Goal: Task Accomplishment & Management: Manage account settings

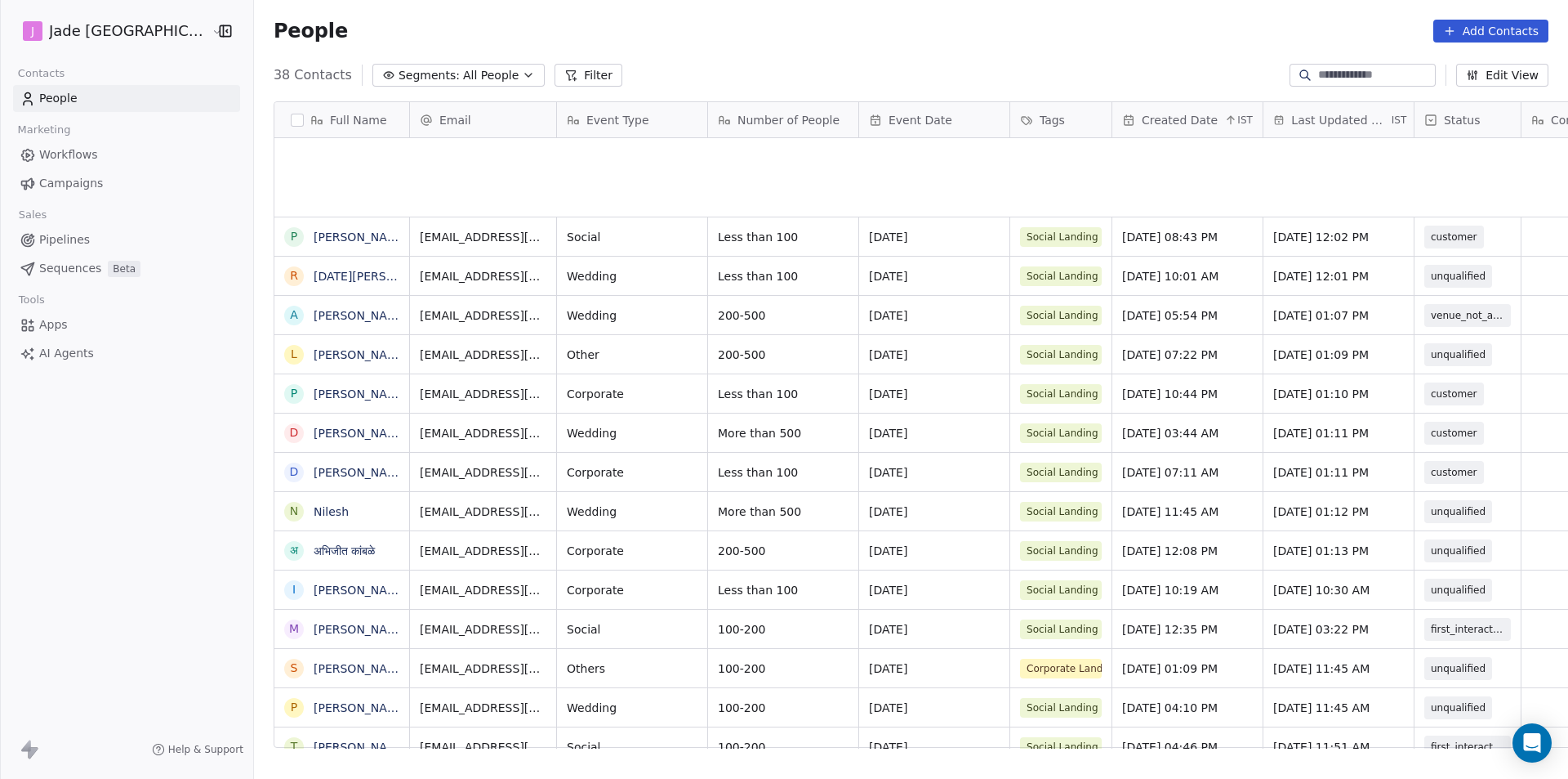
scroll to position [673, 1335]
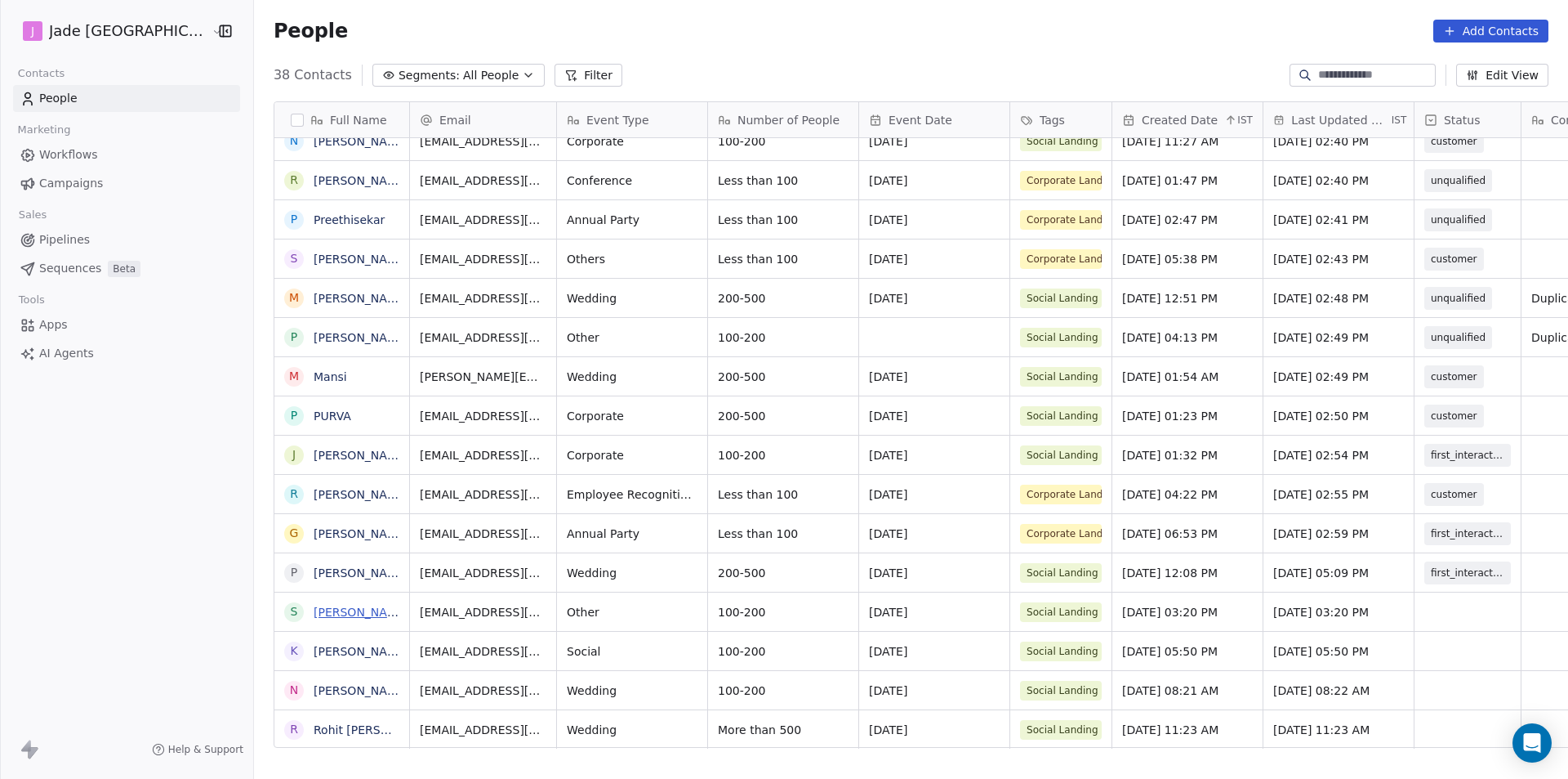
click at [313, 608] on link "[PERSON_NAME]" at bounding box center [361, 612] width 95 height 13
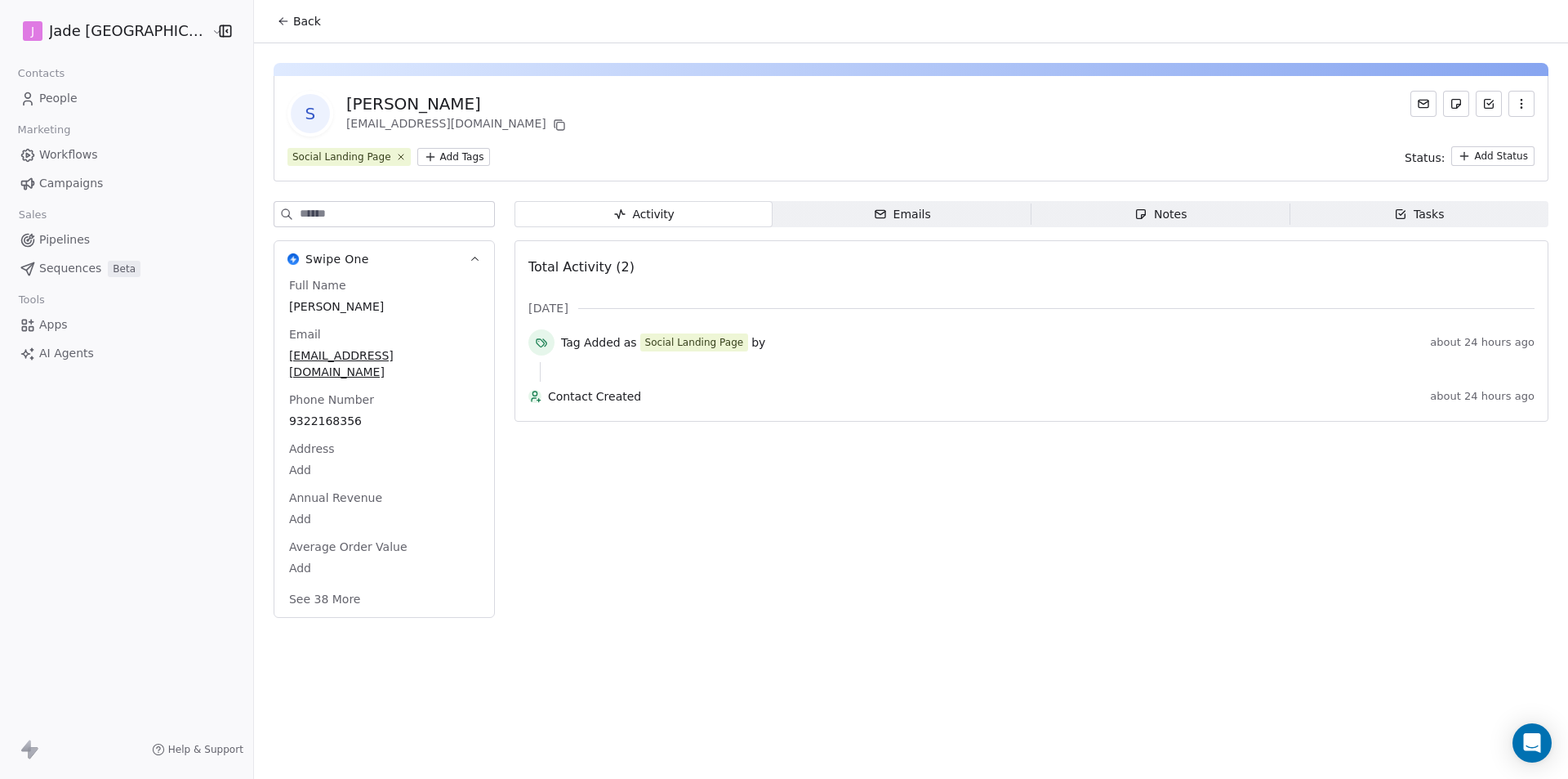
click at [293, 16] on span "Back" at bounding box center [307, 21] width 28 height 16
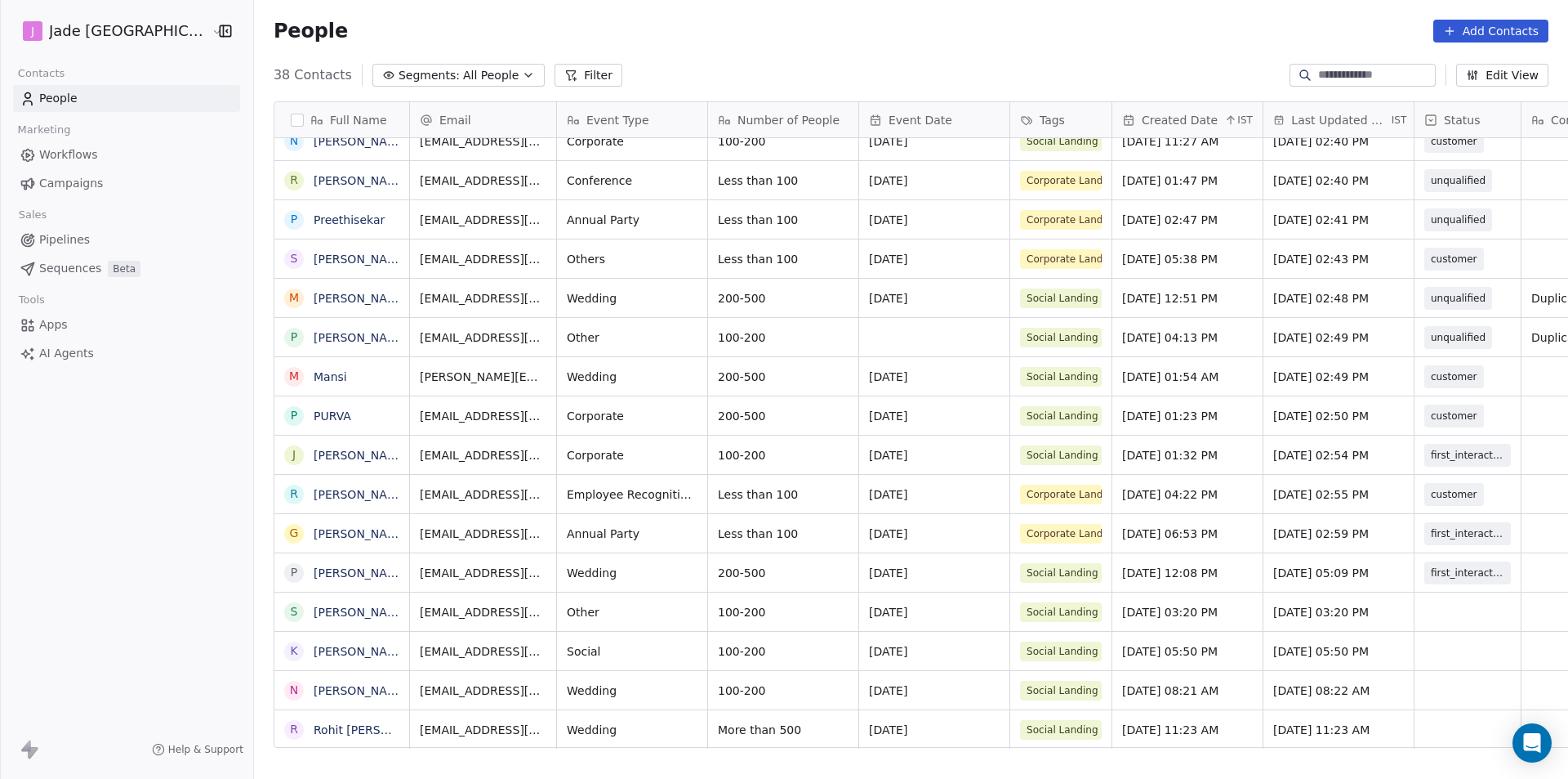
scroll to position [12, 0]
click at [1435, 605] on div "grid" at bounding box center [1468, 612] width 106 height 38
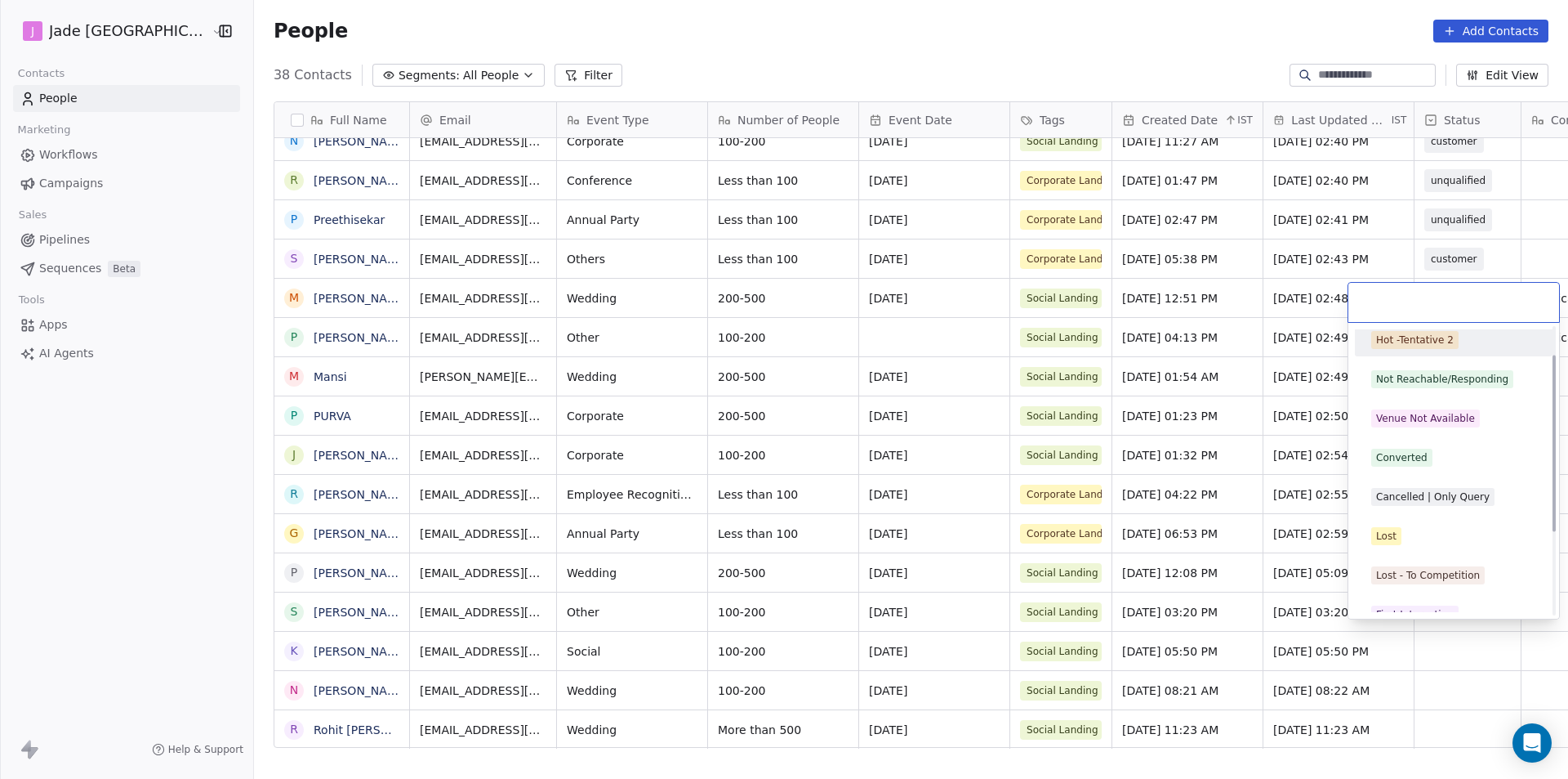
scroll to position [163, 0]
click at [1436, 430] on div "Venue Not Available" at bounding box center [1454, 417] width 198 height 32
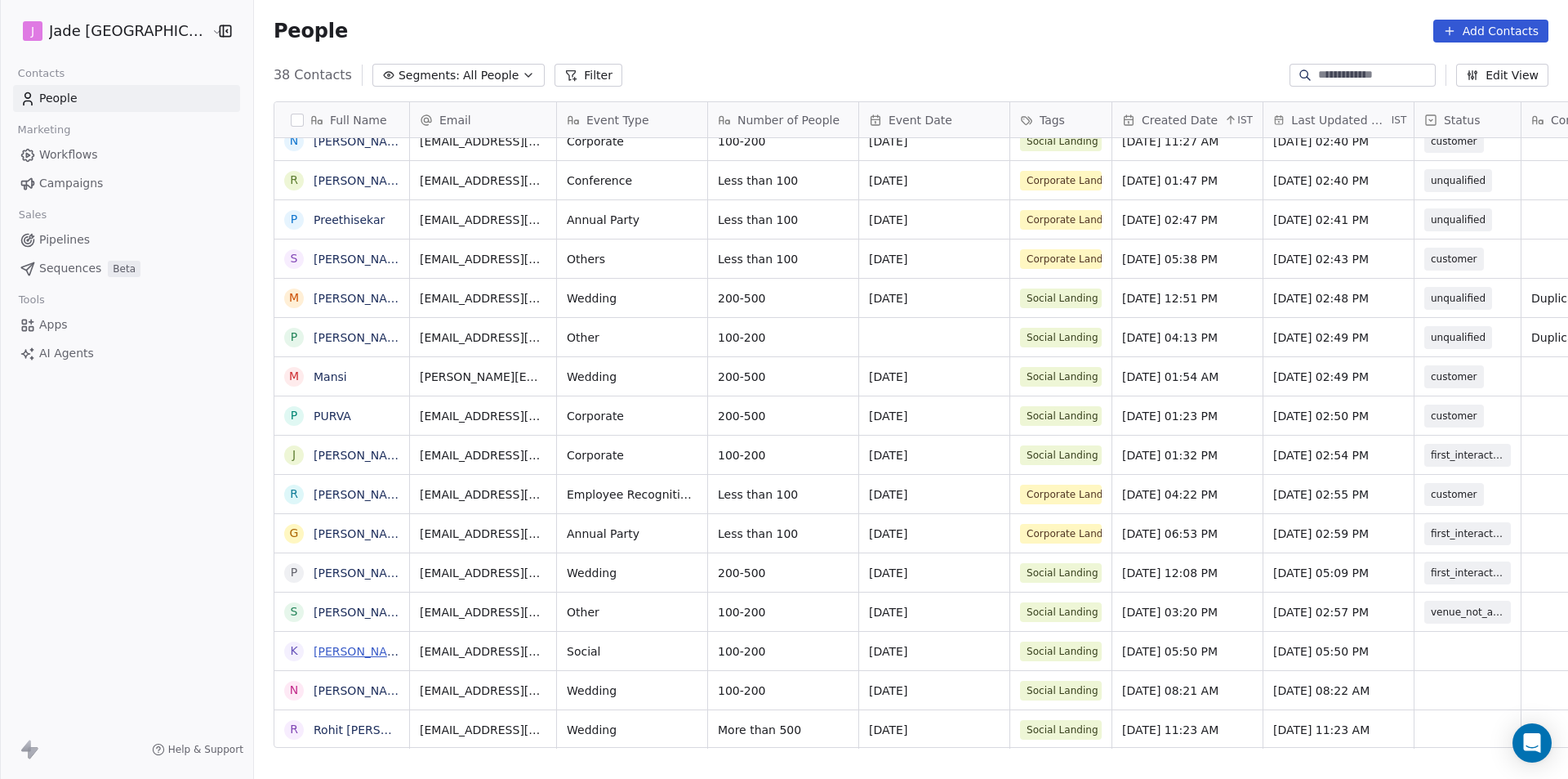
click at [313, 656] on link "[PERSON_NAME]" at bounding box center [361, 652] width 95 height 13
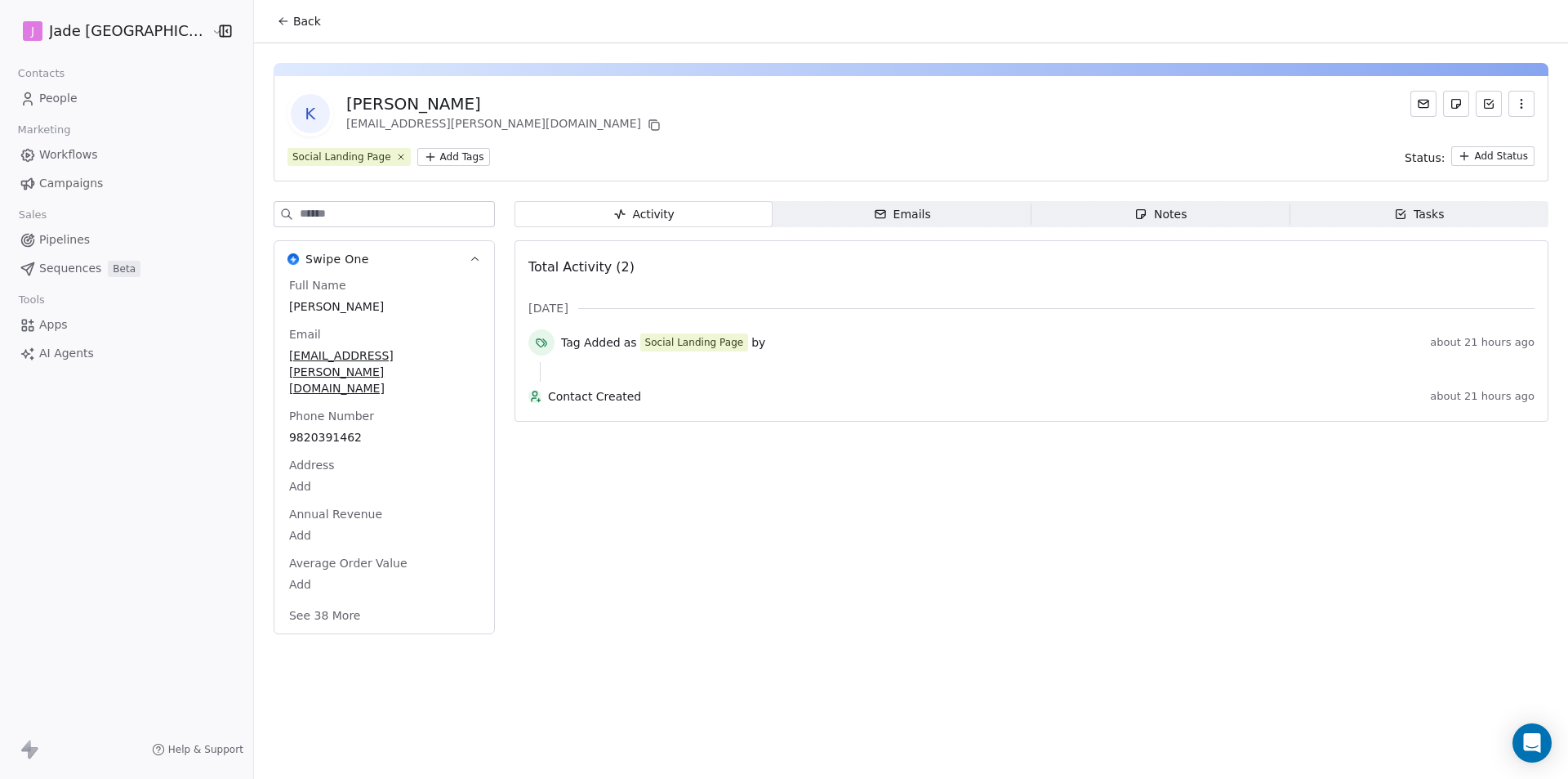
click at [293, 17] on span "Back" at bounding box center [307, 21] width 28 height 16
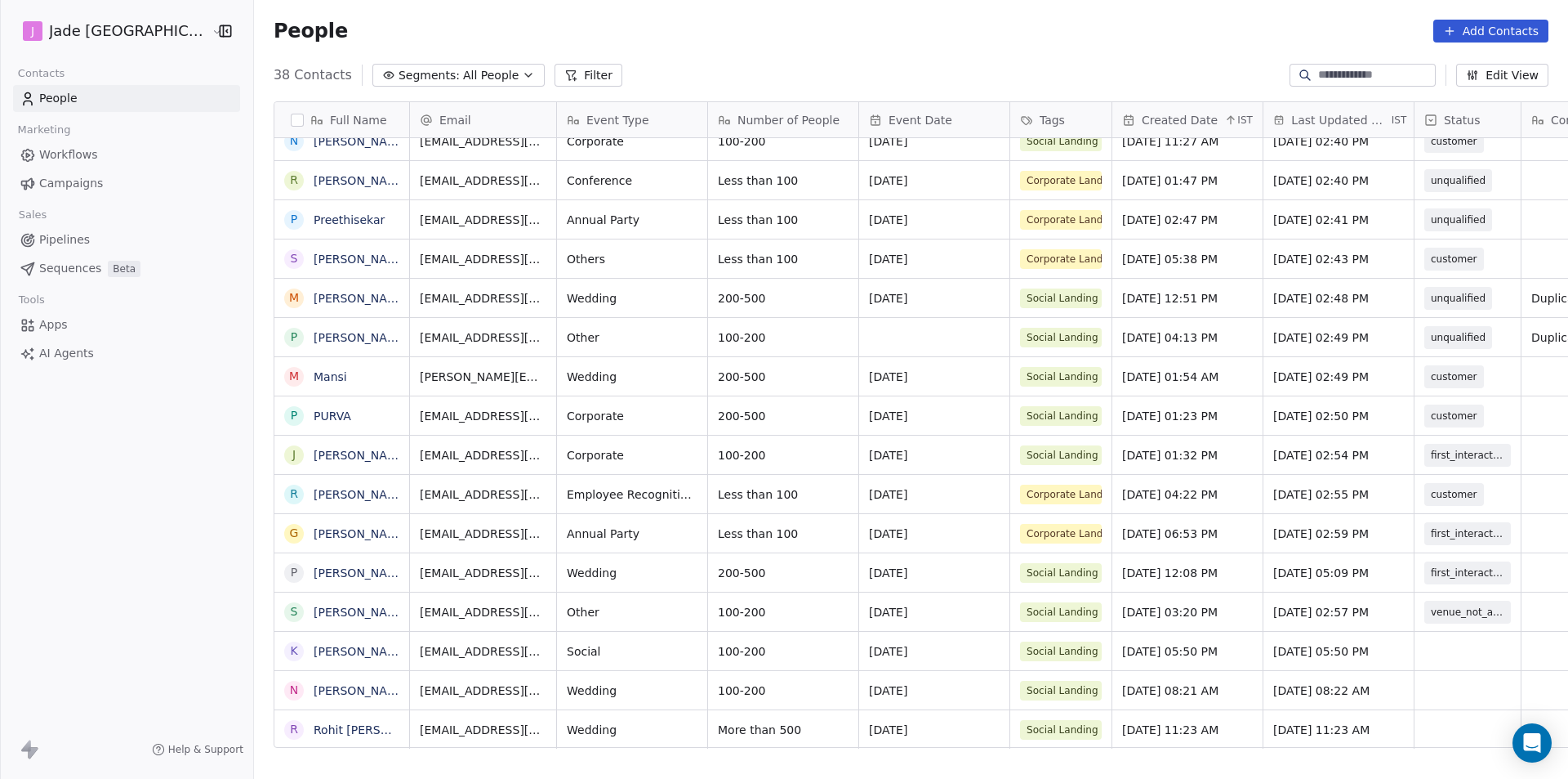
scroll to position [12, 0]
click at [1416, 638] on div "grid" at bounding box center [1468, 651] width 106 height 38
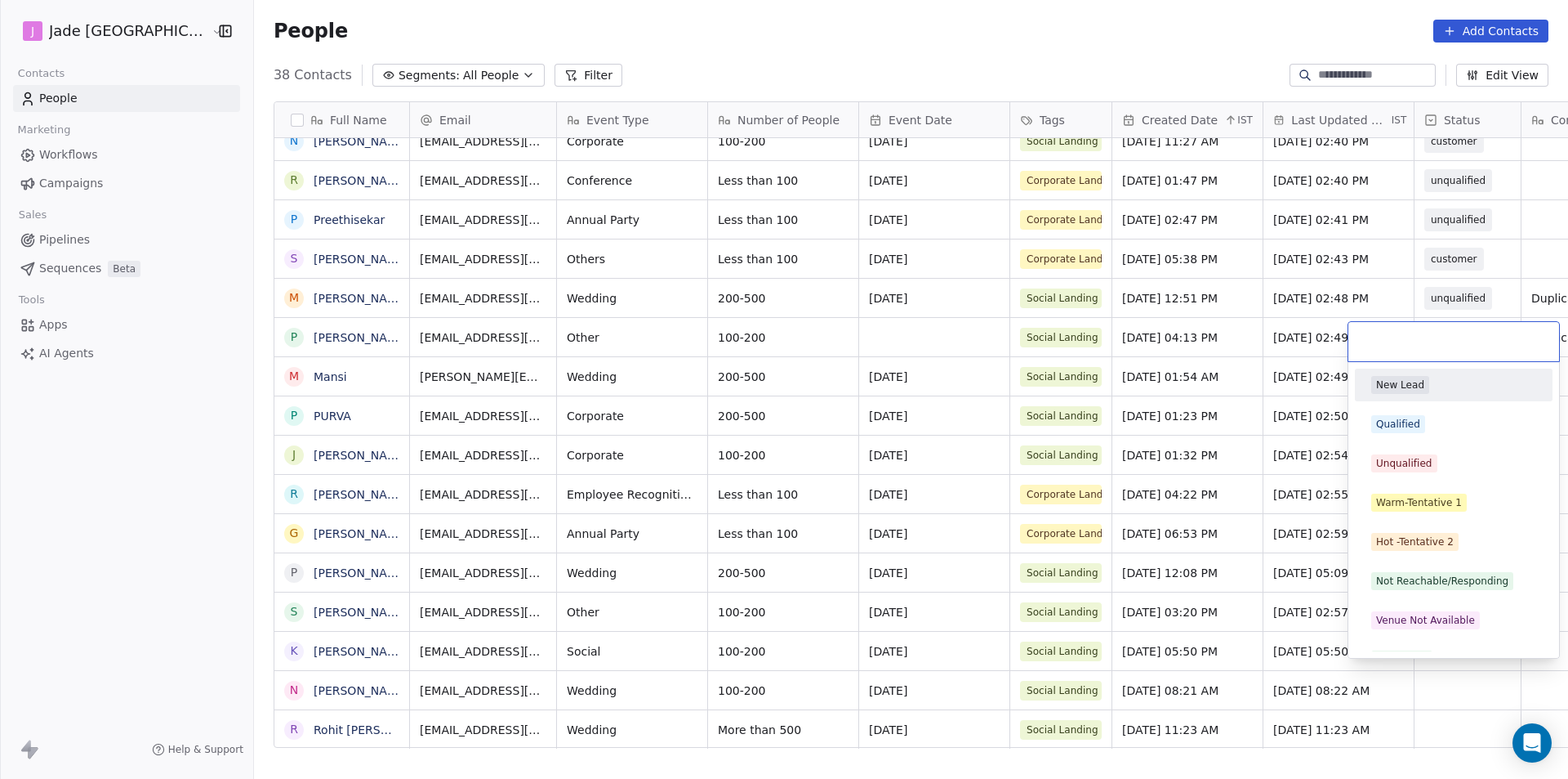
click at [1416, 681] on html "[PERSON_NAME] Mumbai Contacts People Marketing Workflows Campaigns Sales Pipeli…" at bounding box center [784, 390] width 1568 height 779
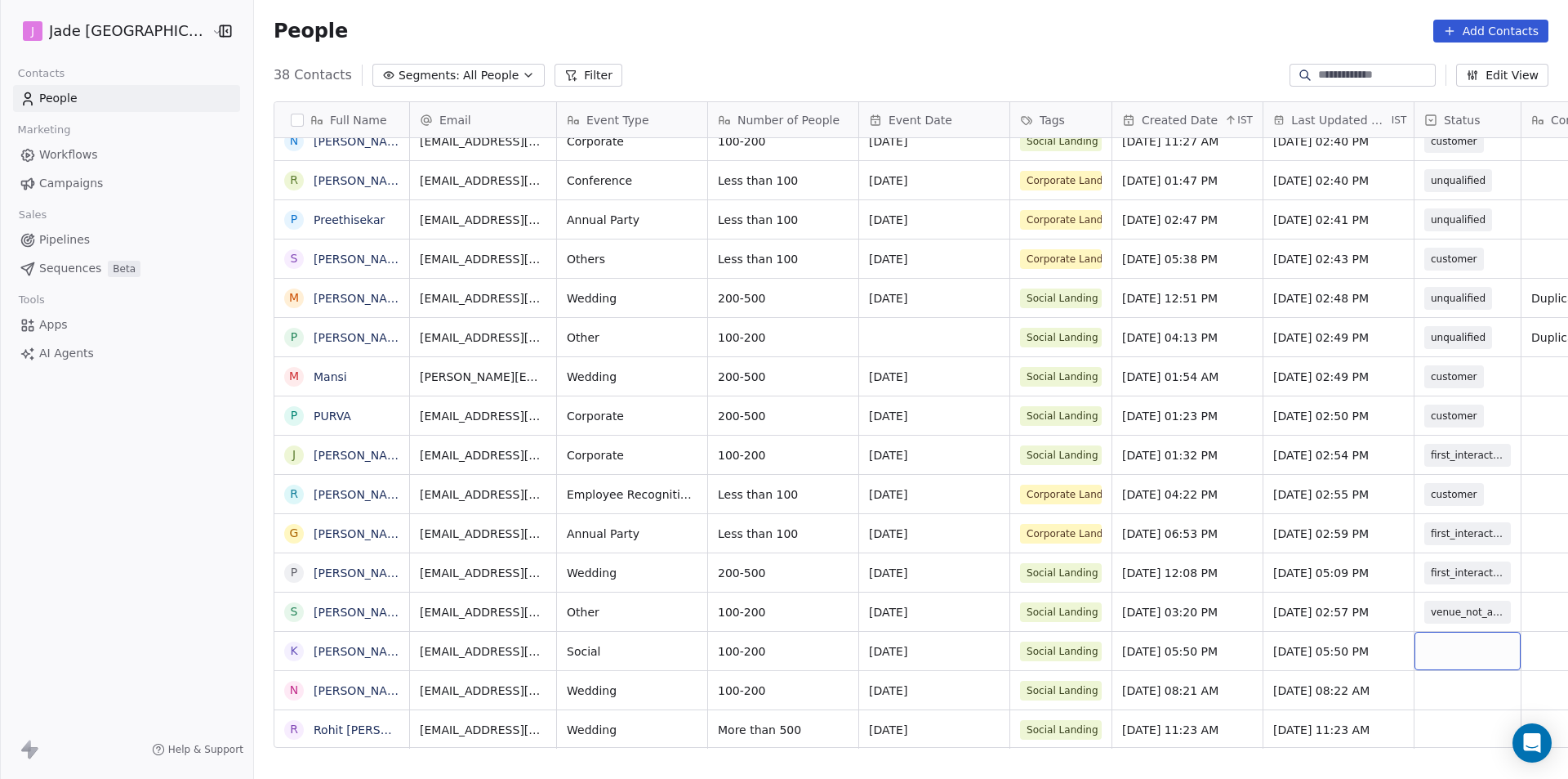
click at [1415, 645] on div "grid" at bounding box center [1468, 651] width 106 height 38
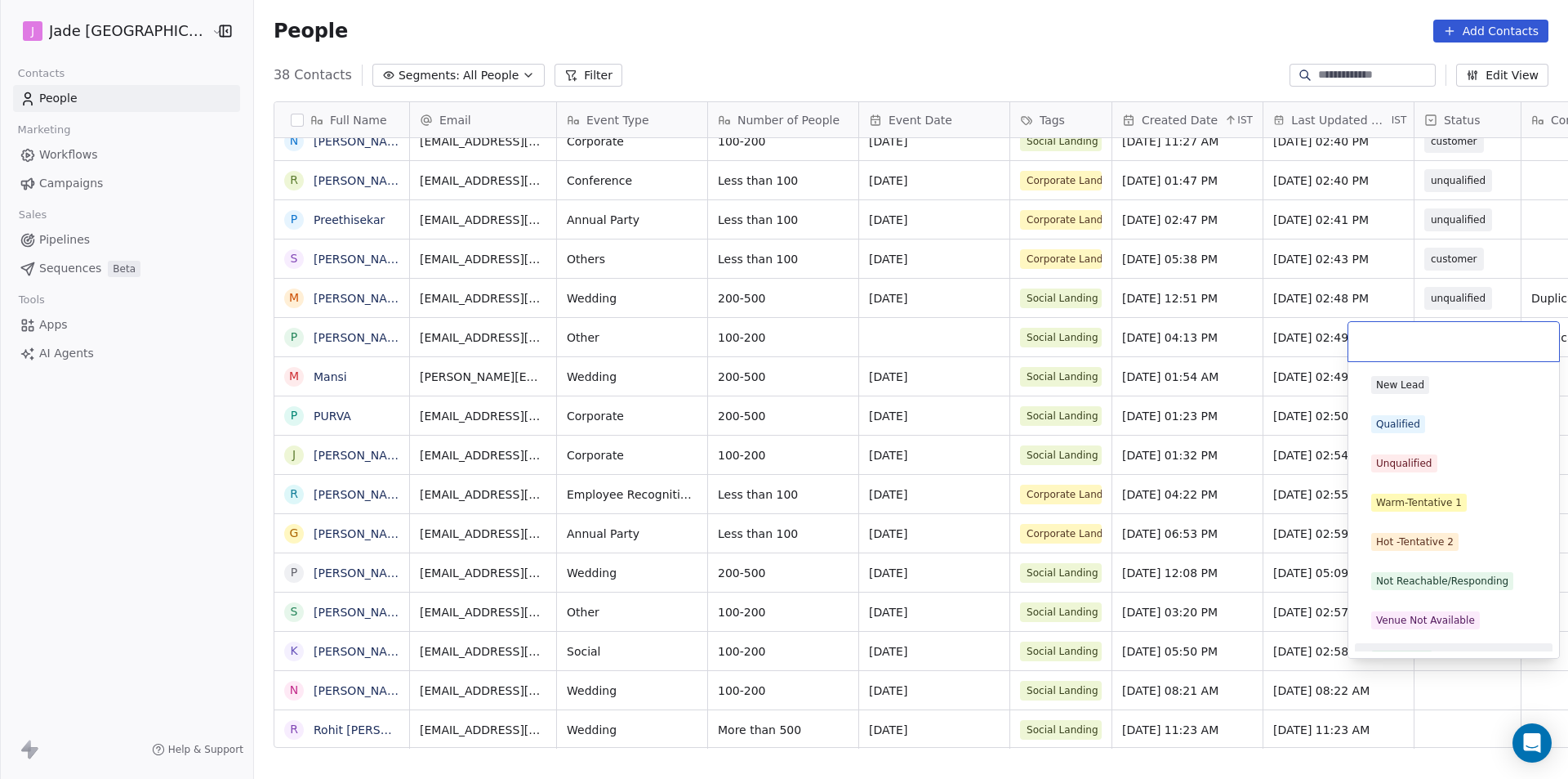
click at [1412, 645] on div "New Lead Qualified Unqualified Warm-Tentative 1 Hot -Tentative 2 Not Reachable/…" at bounding box center [1454, 600] width 198 height 465
click at [1472, 579] on div "Not Reachable/Responding" at bounding box center [1442, 580] width 132 height 14
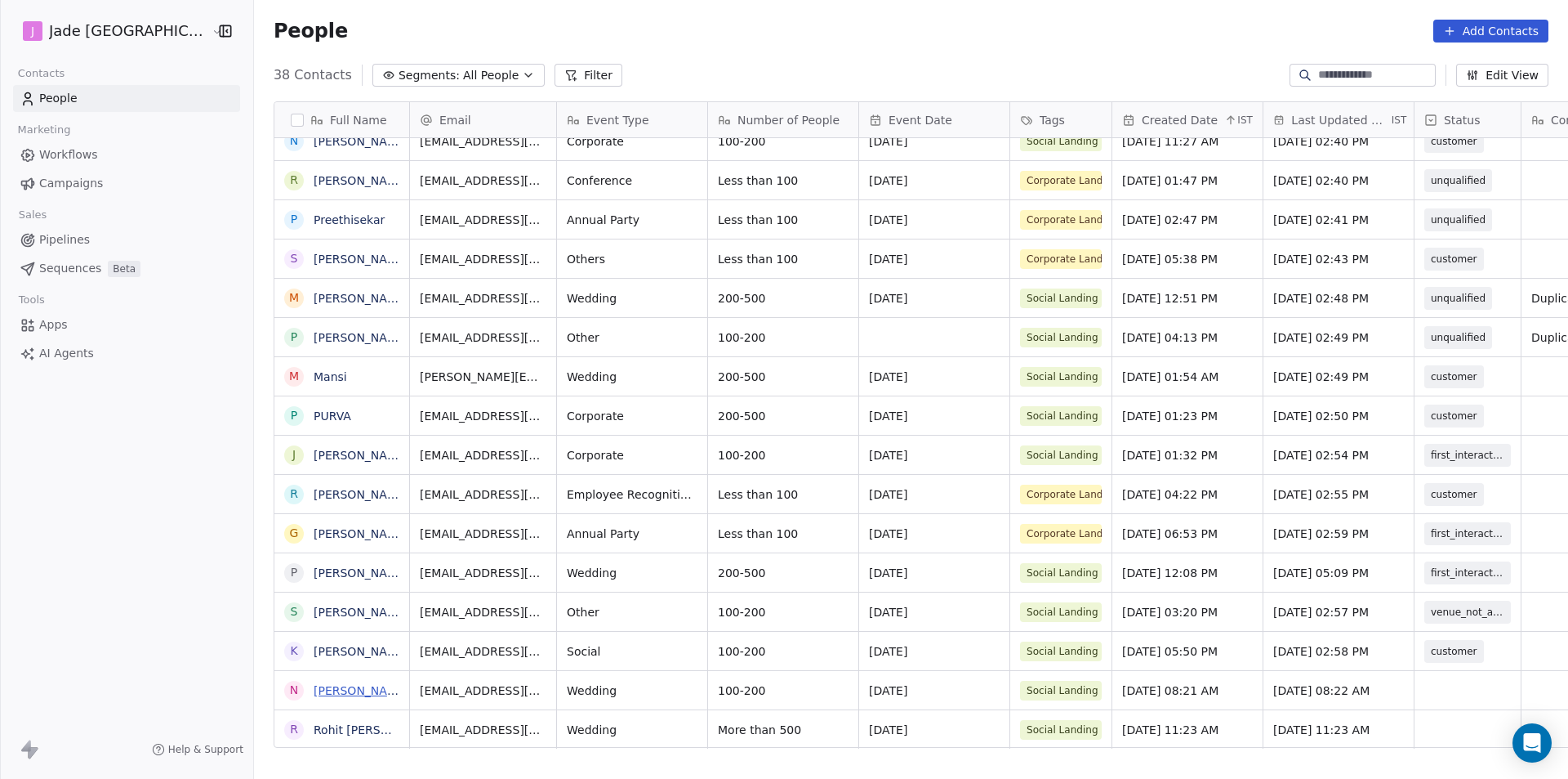
click at [313, 688] on link "[PERSON_NAME]" at bounding box center [361, 691] width 95 height 13
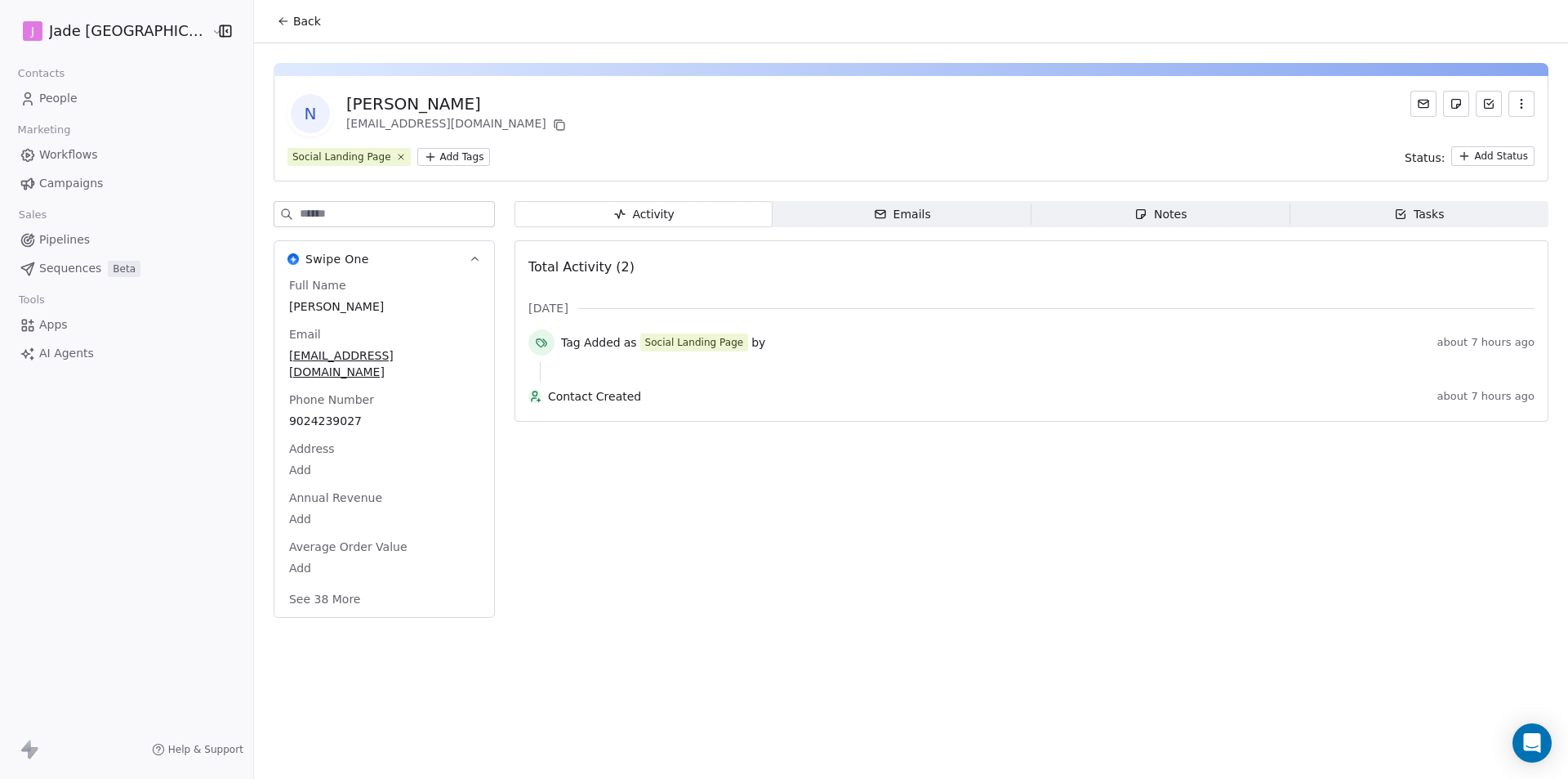
click at [287, 28] on button "Back" at bounding box center [298, 21] width 64 height 29
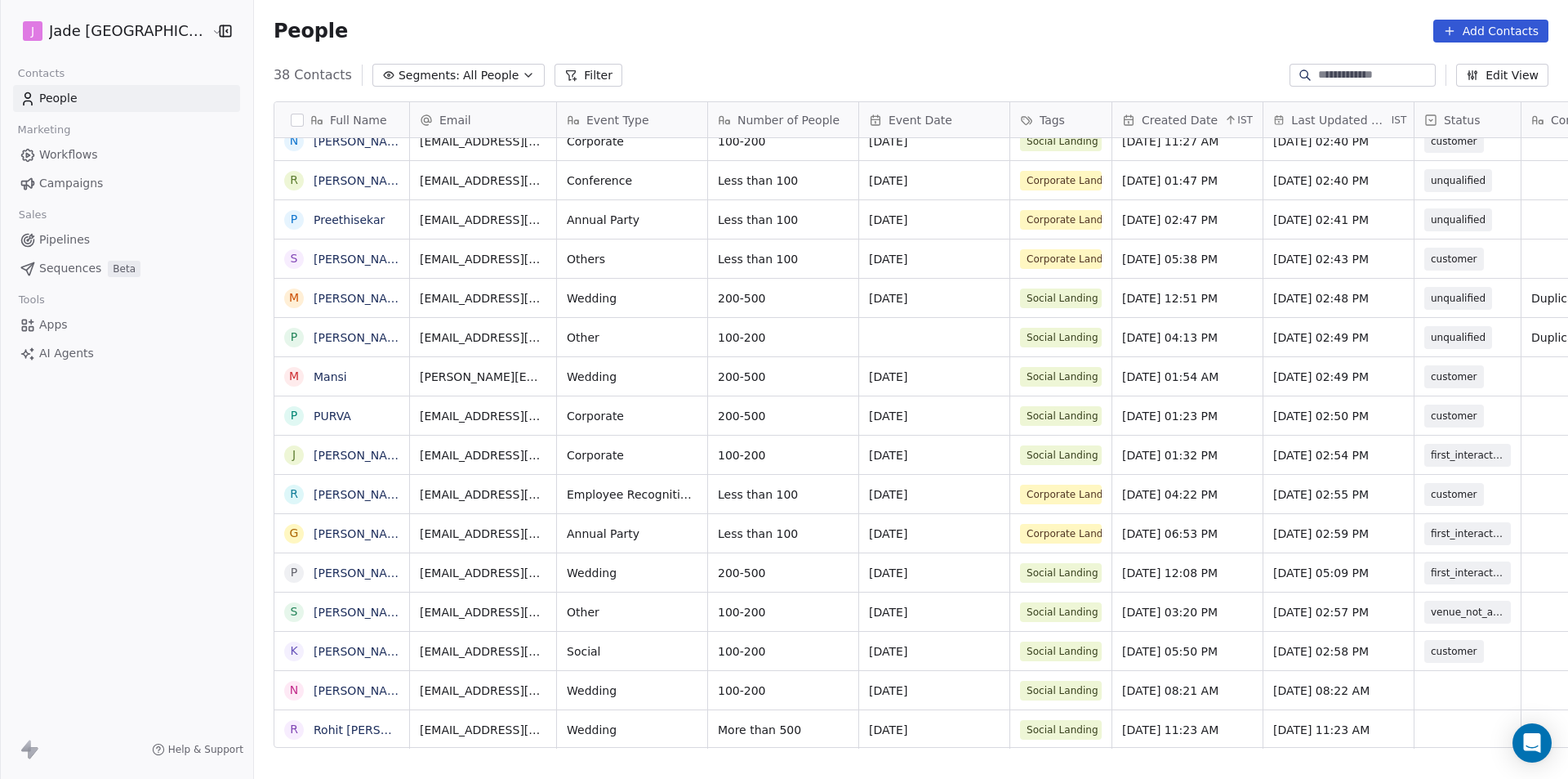
scroll to position [12, 0]
click at [1415, 680] on div "grid" at bounding box center [1468, 690] width 106 height 38
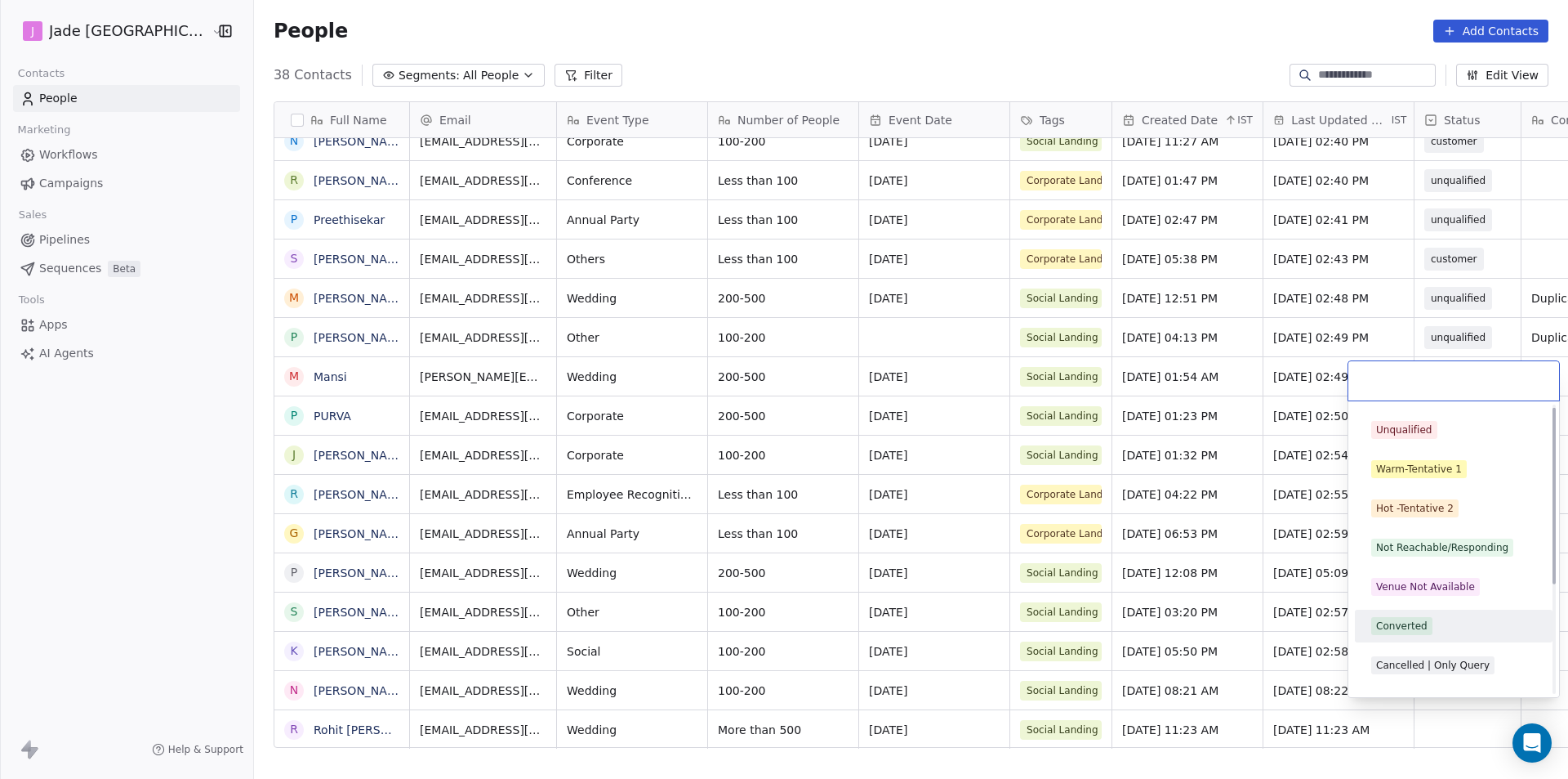
scroll to position [0, 0]
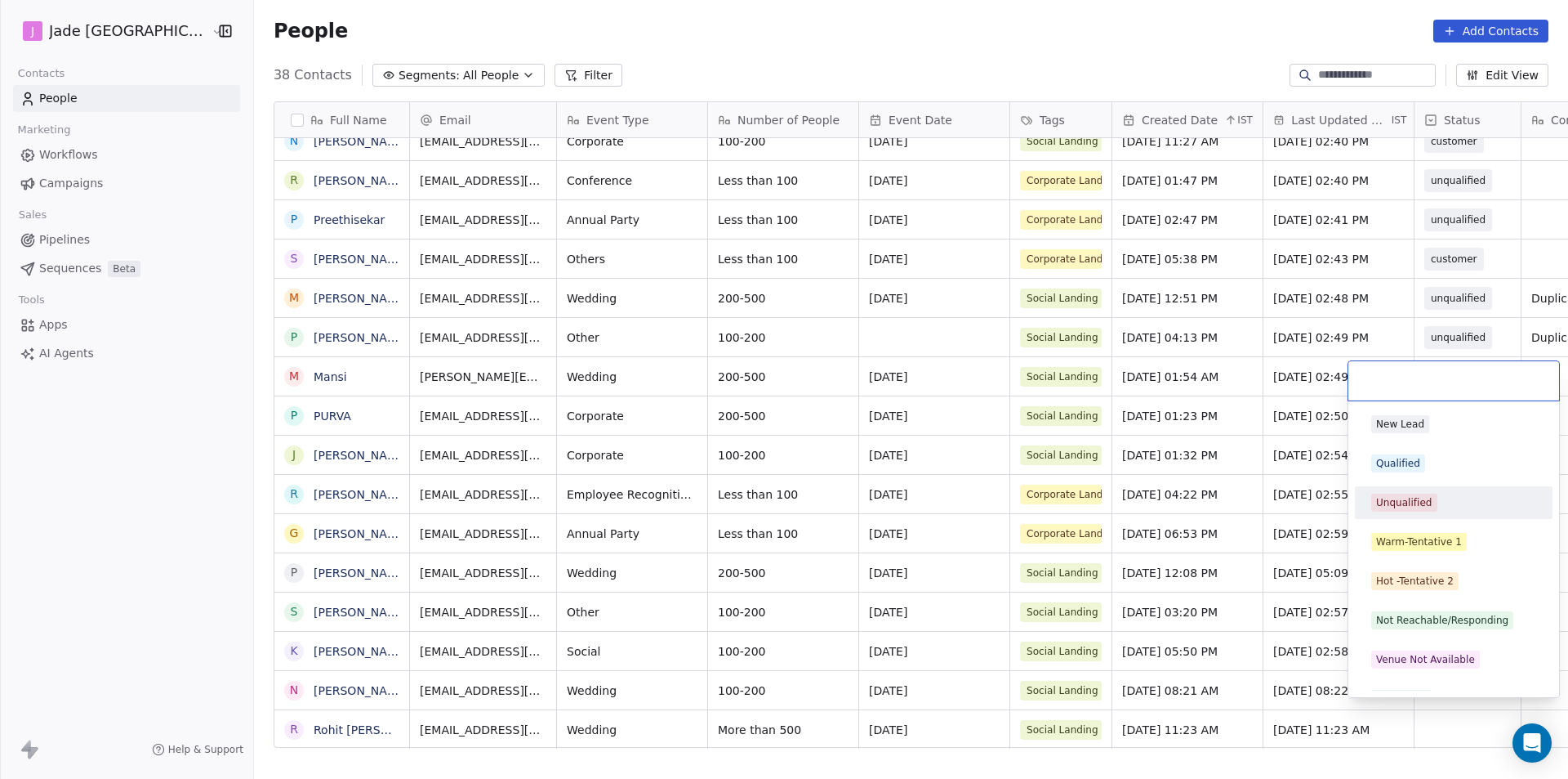
click at [1414, 510] on span "Unqualified" at bounding box center [1405, 502] width 66 height 18
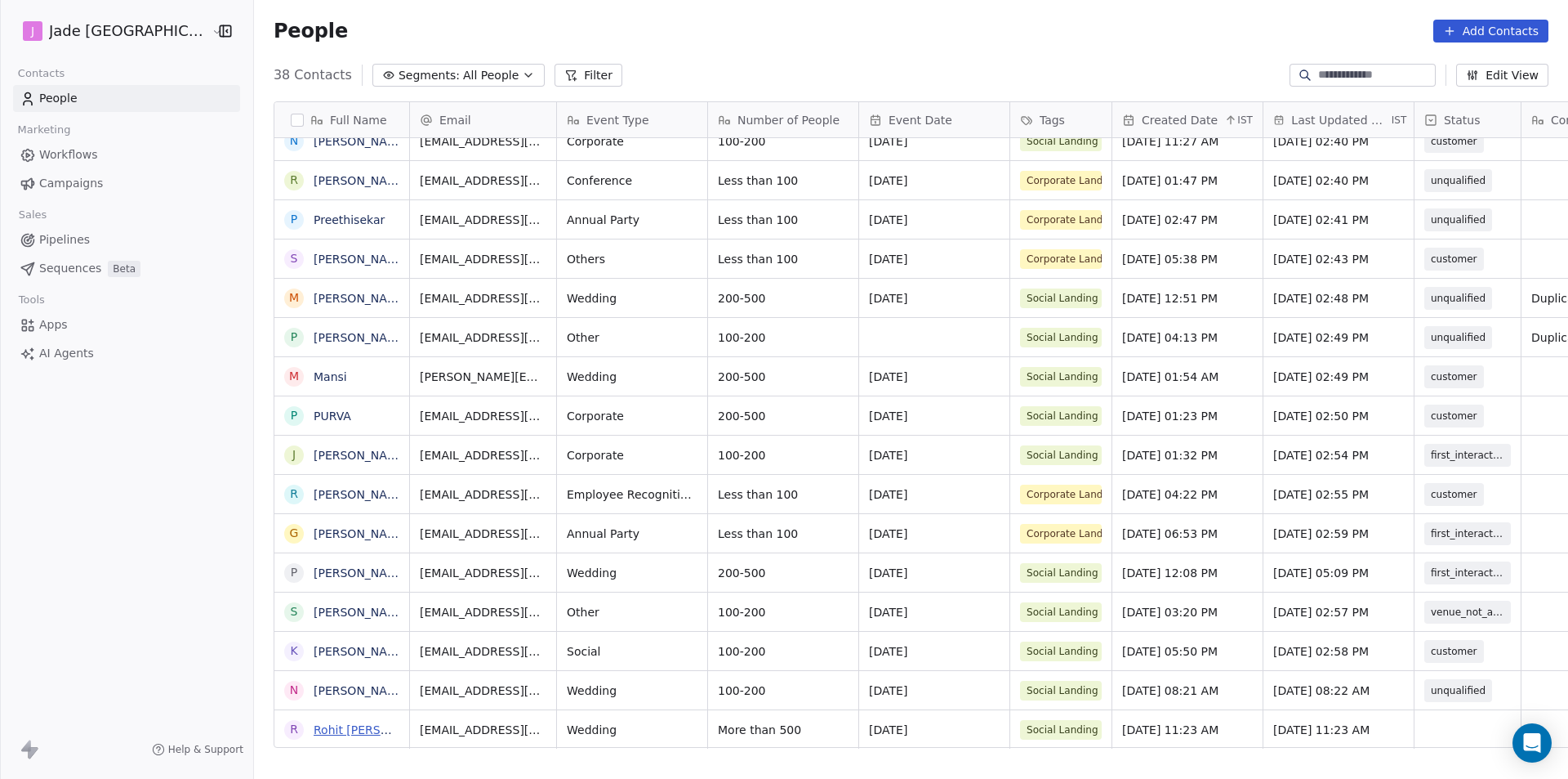
click at [330, 735] on link "Rohit [PERSON_NAME]" at bounding box center [377, 730] width 128 height 13
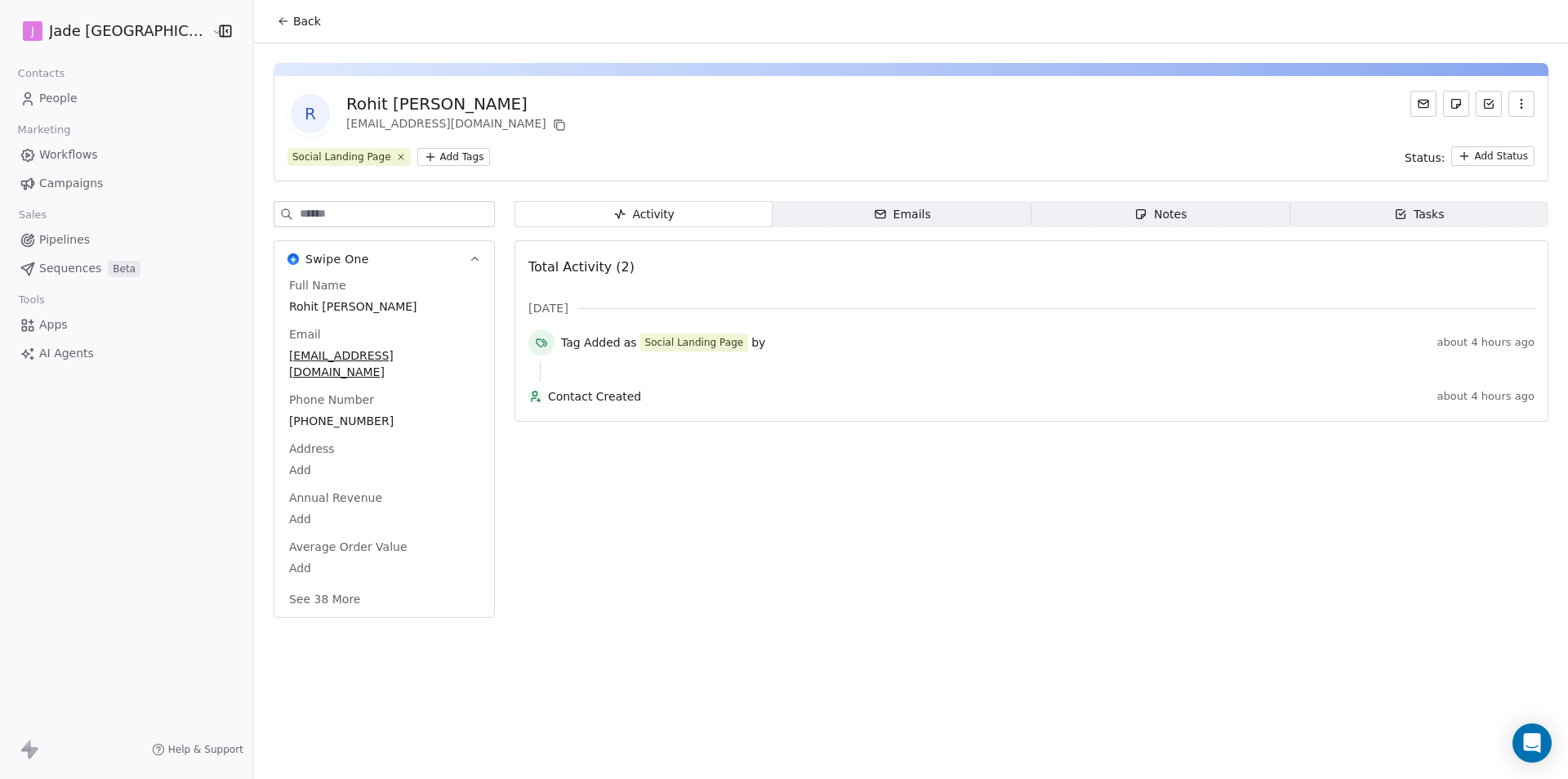
click at [277, 15] on icon at bounding box center [284, 21] width 13 height 13
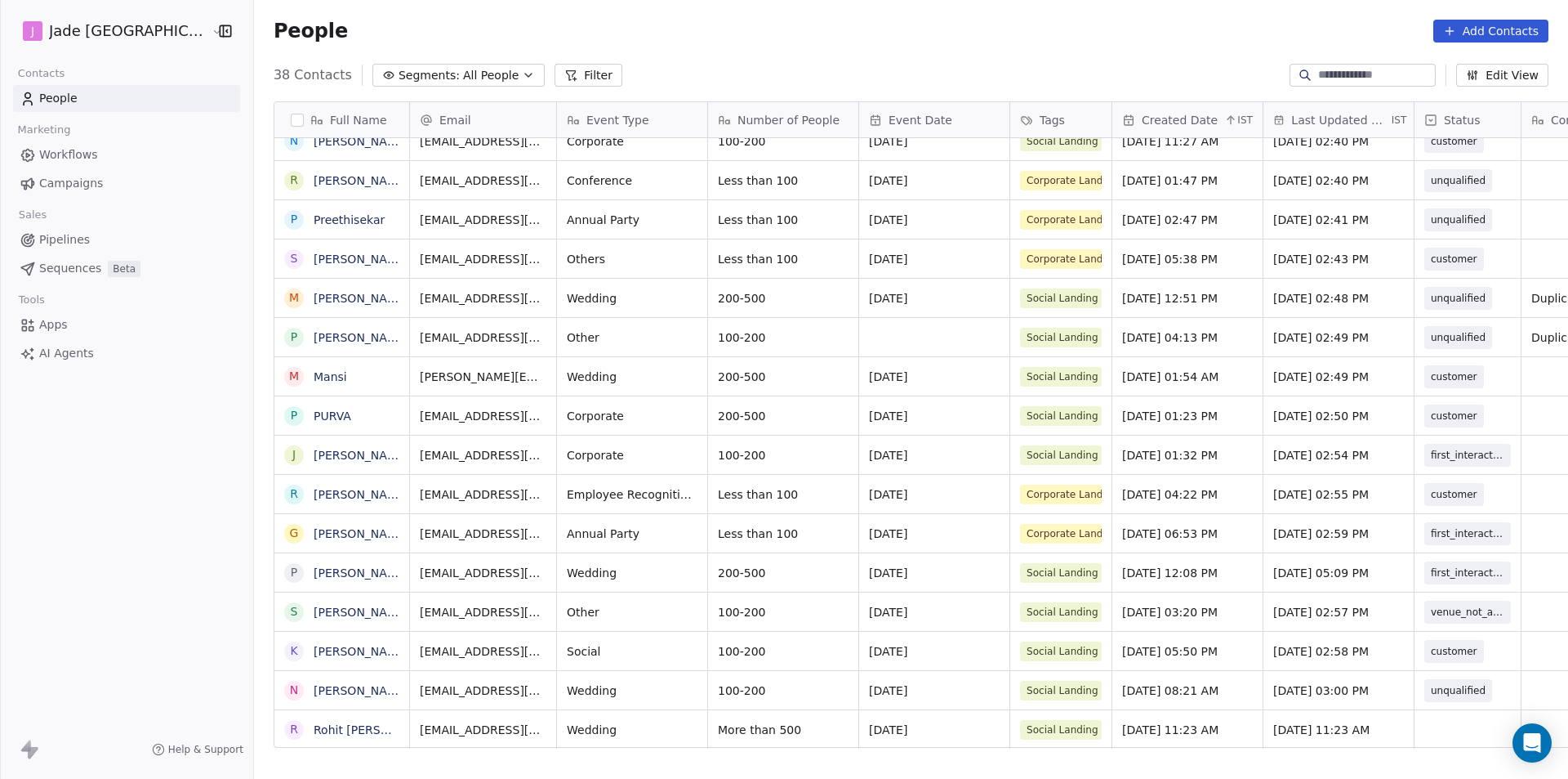
scroll to position [673, 1335]
click at [1418, 727] on div "grid" at bounding box center [1468, 729] width 106 height 38
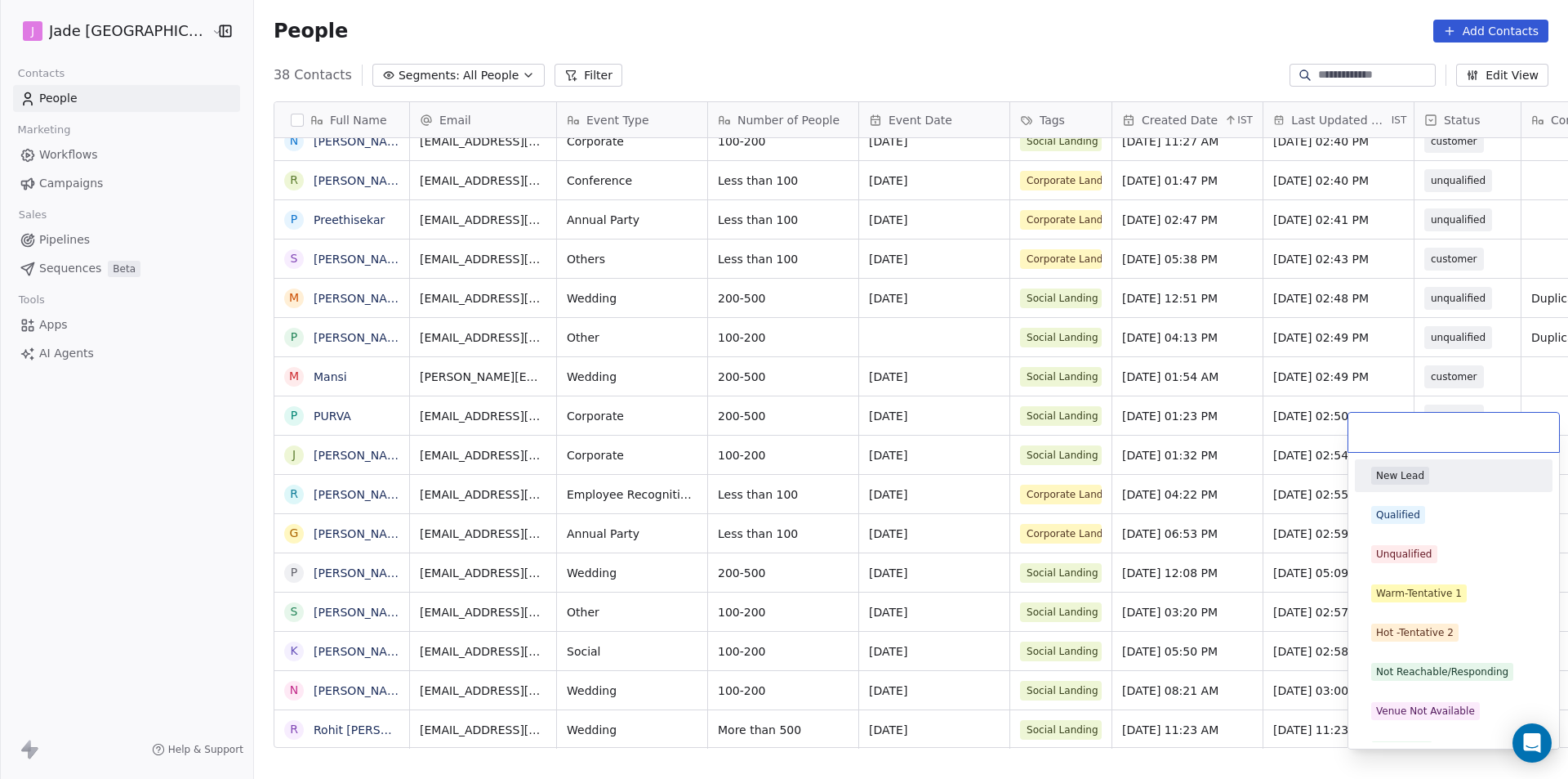
click at [1418, 727] on div "Venue Not Available" at bounding box center [1454, 711] width 198 height 32
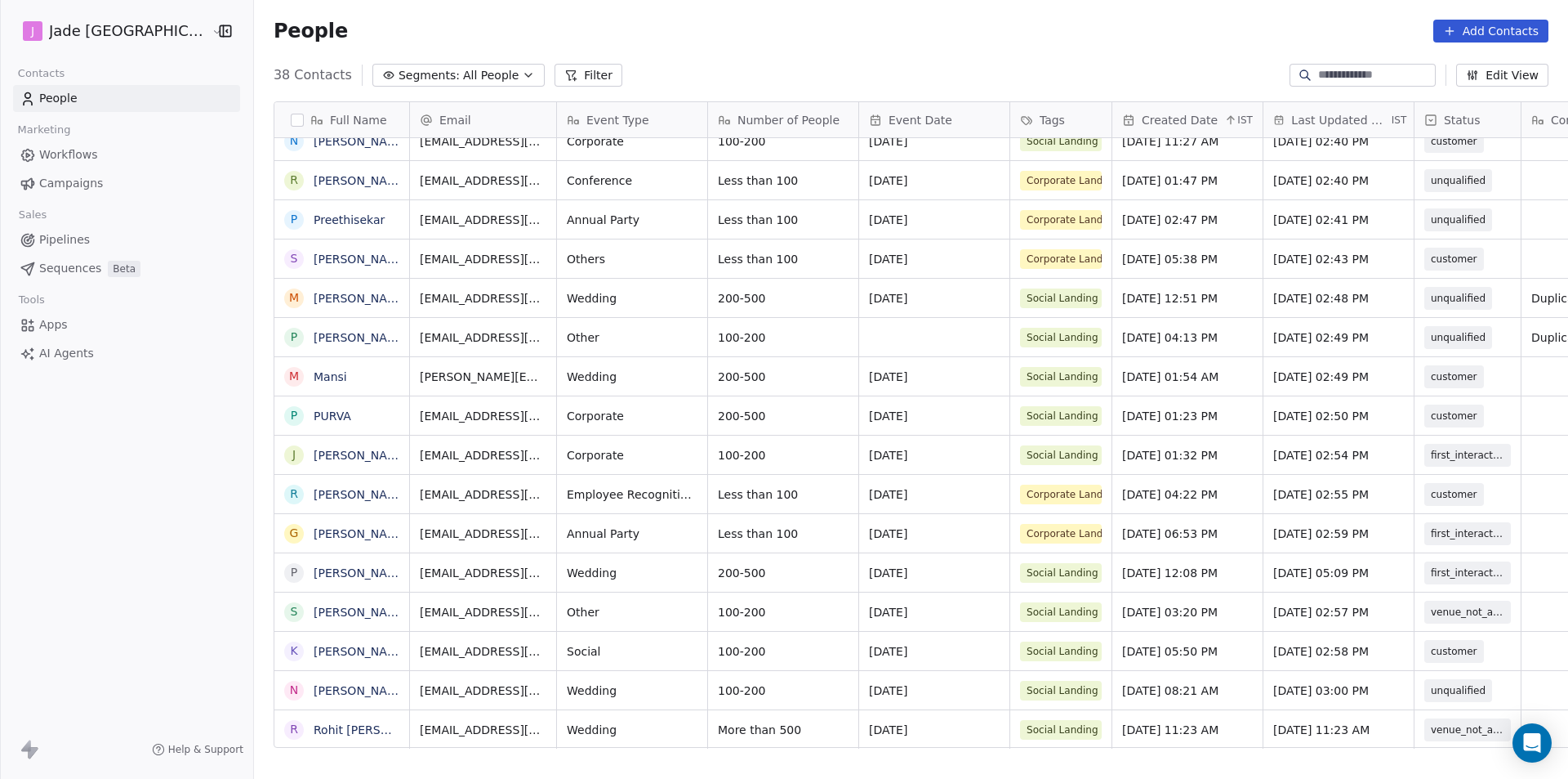
scroll to position [12, 0]
click at [1441, 727] on span "venue_not_available" at bounding box center [1483, 730] width 114 height 23
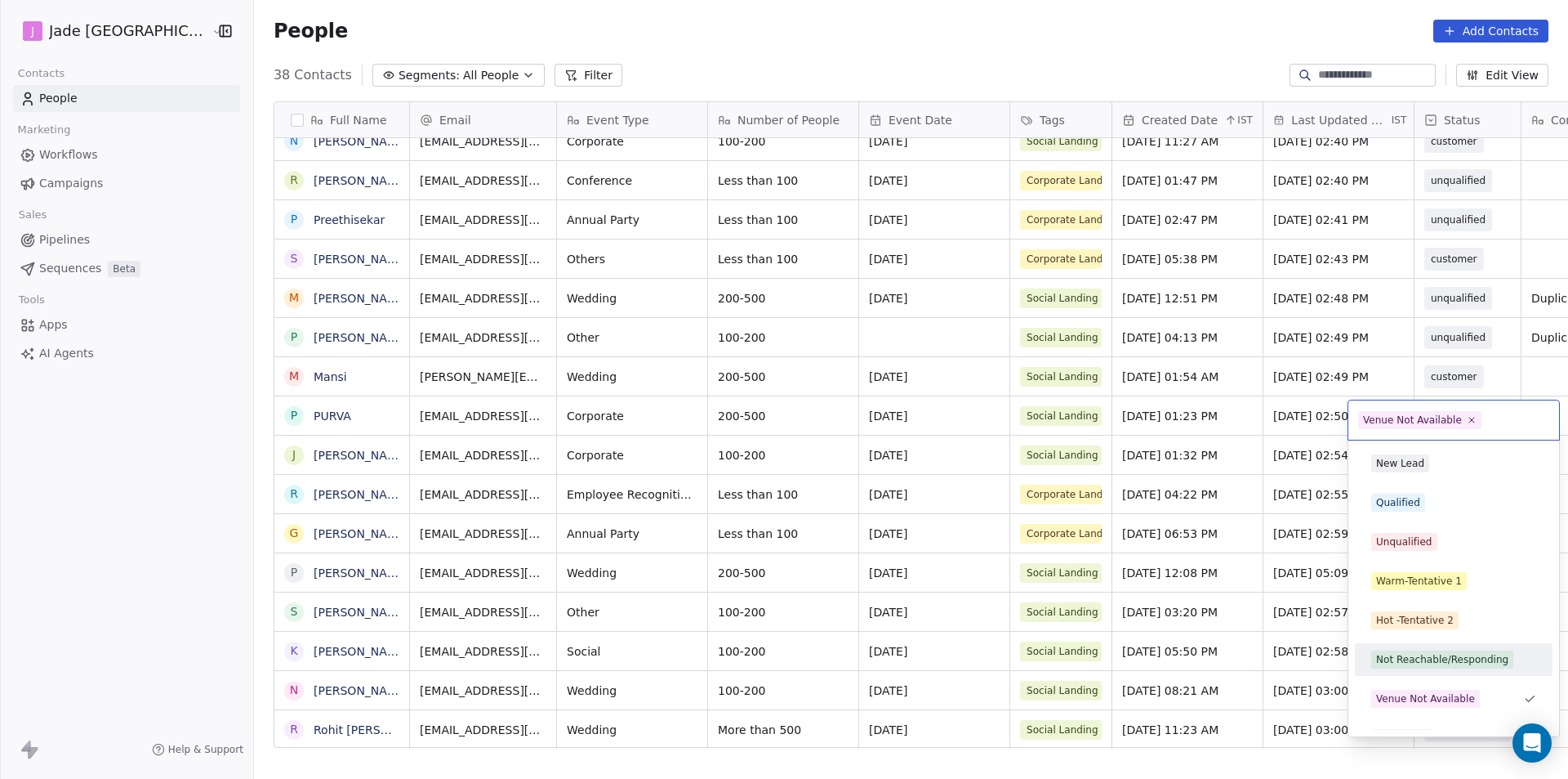
click at [1426, 669] on div "Not Reachable/Responding" at bounding box center [1454, 659] width 184 height 27
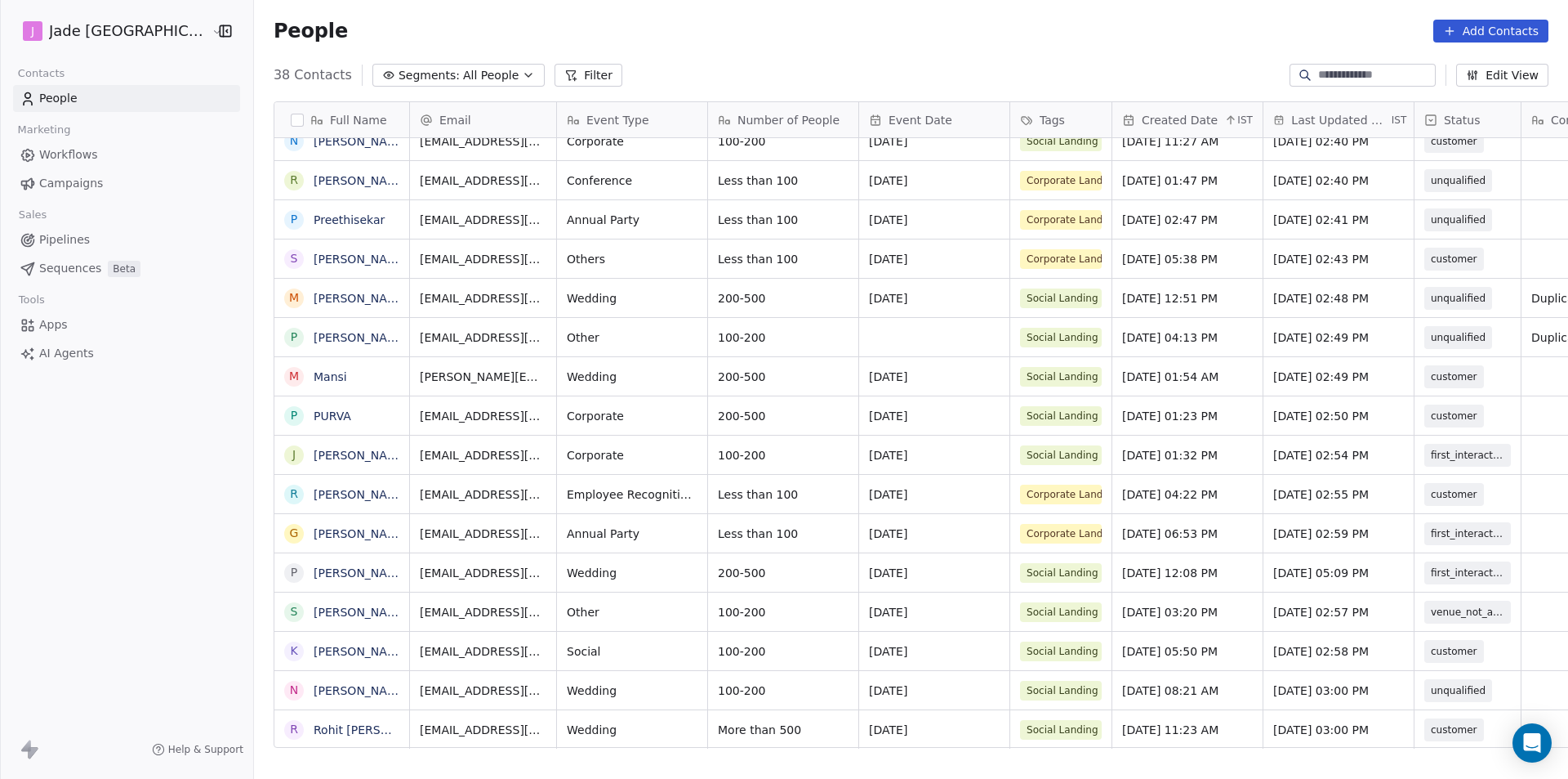
scroll to position [0, 0]
drag, startPoint x: 1559, startPoint y: 631, endPoint x: 1559, endPoint y: 588, distance: 43.0
click at [1559, 588] on div "Full Name [PERSON_NAME][DATE] AShmullah A [PERSON_NAME][DEMOGRAPHIC_DATA] L [PE…" at bounding box center [911, 431] width 1314 height 686
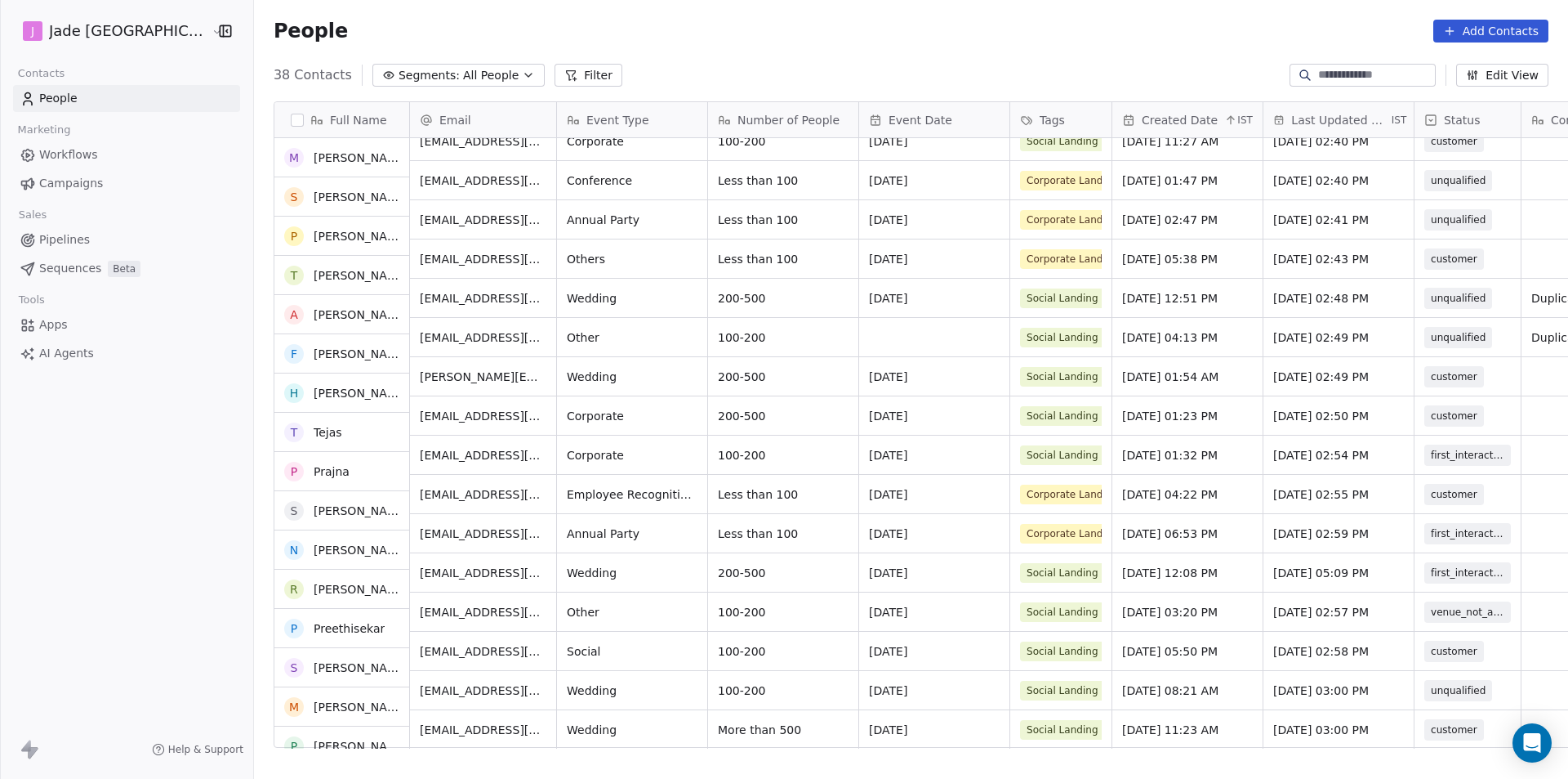
scroll to position [880, 0]
